Goal: Navigation & Orientation: Find specific page/section

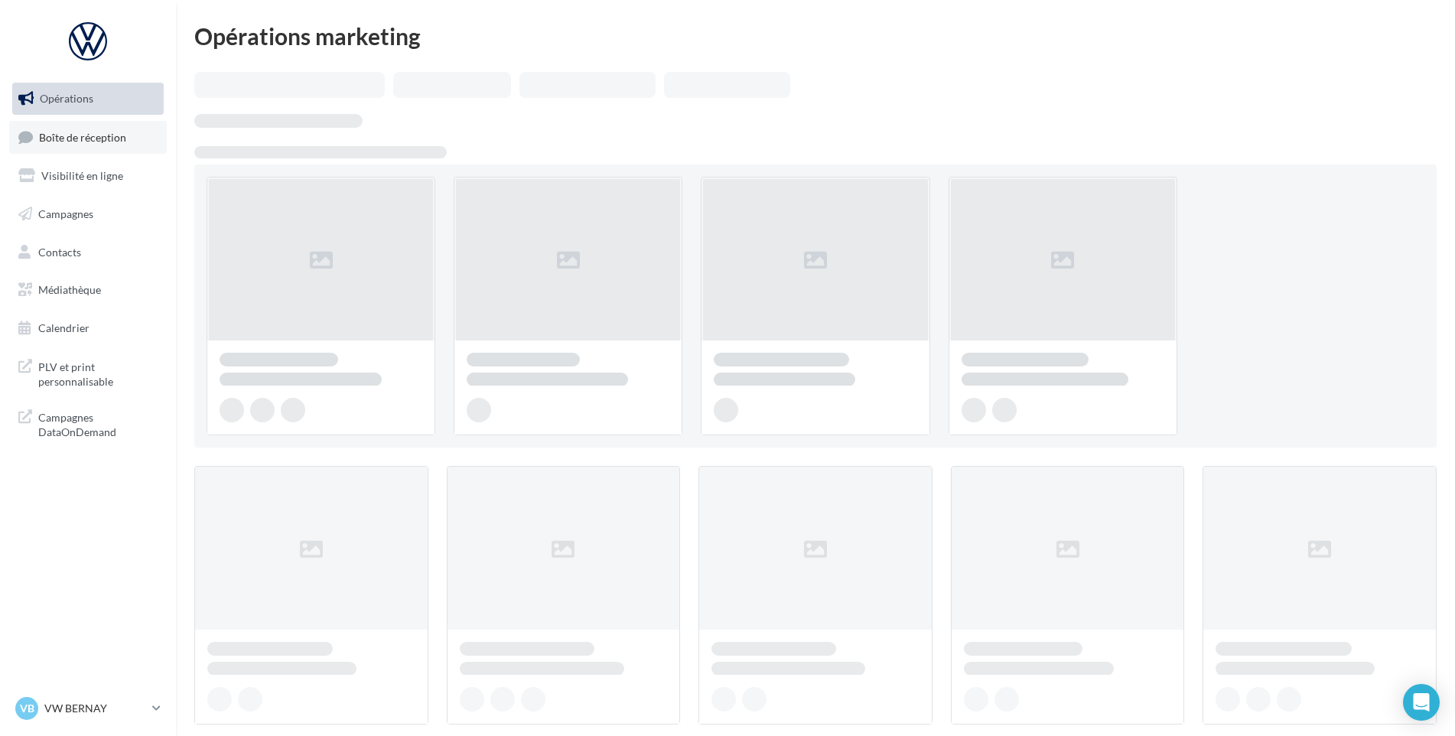
click at [79, 144] on link "Boîte de réception" at bounding box center [88, 137] width 158 height 33
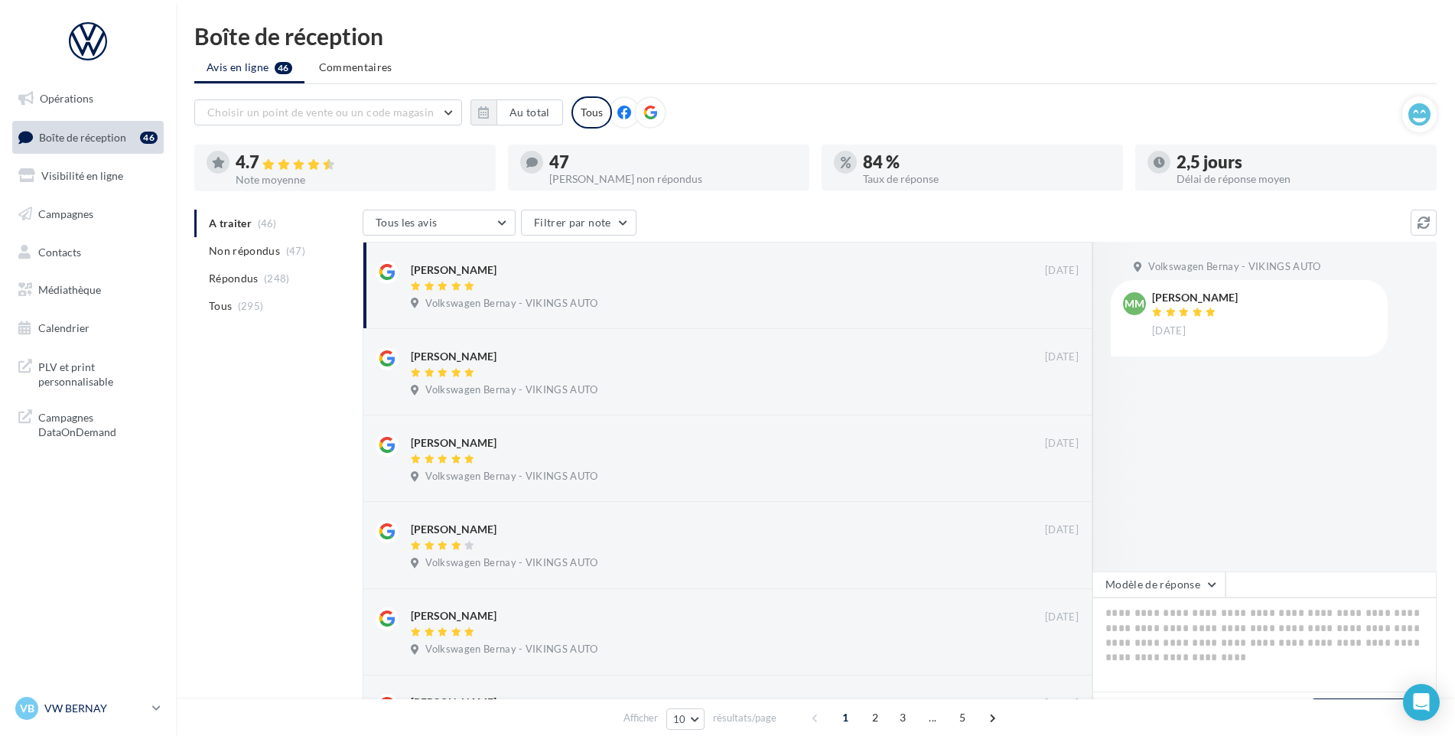
click at [131, 694] on link "VB VW BERNAY vw-ber-vau" at bounding box center [87, 708] width 151 height 29
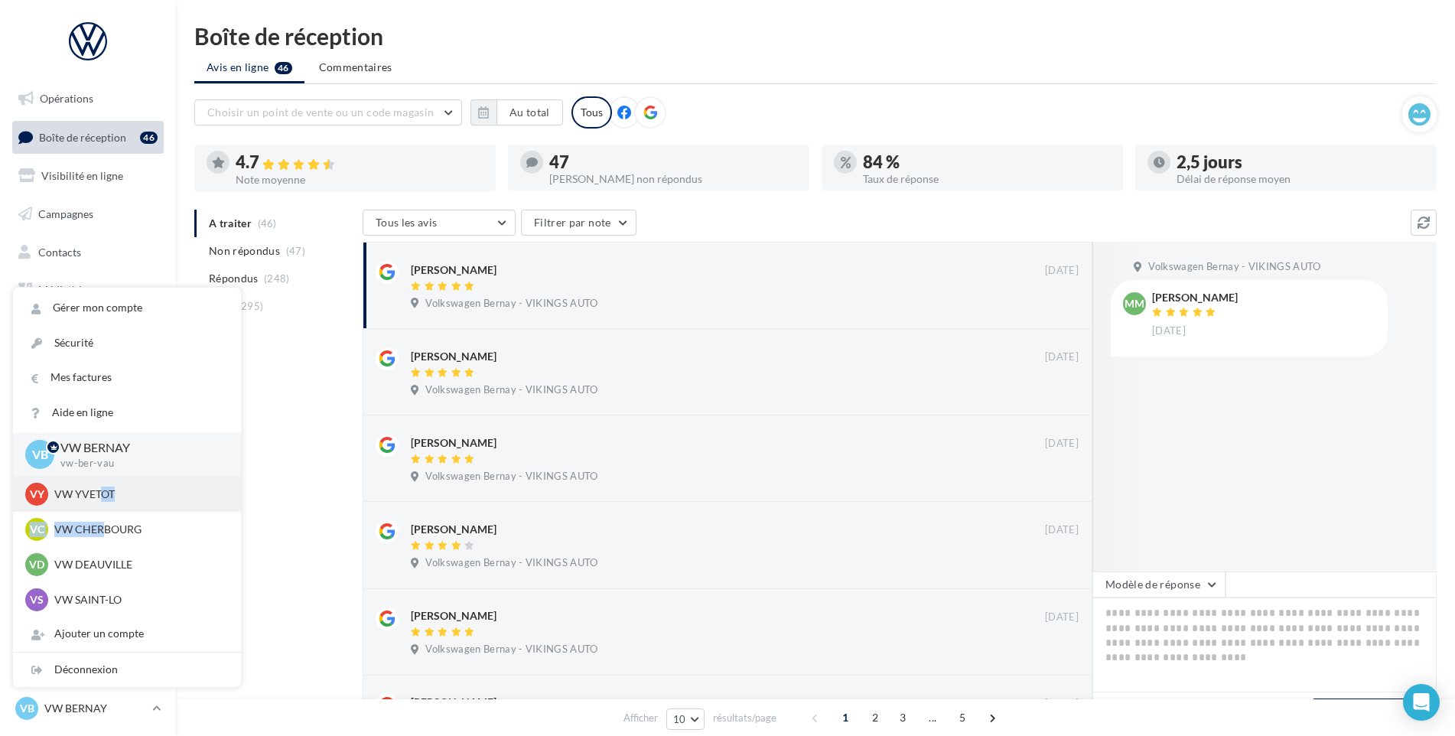
drag, startPoint x: 100, startPoint y: 511, endPoint x: 100, endPoint y: 494, distance: 16.8
click at [100, 494] on p "VW YVETOT" at bounding box center [138, 493] width 168 height 15
